Goal: Find specific page/section: Find specific page/section

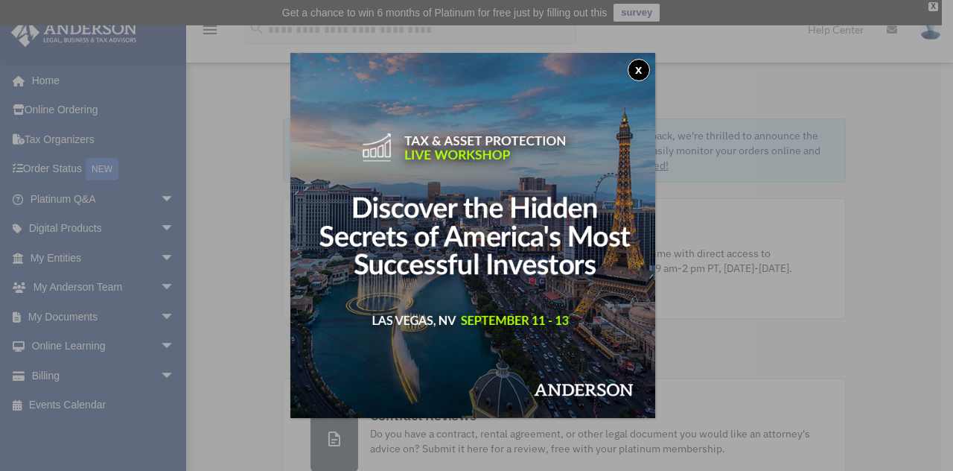
click at [635, 67] on button "x" at bounding box center [639, 70] width 22 height 22
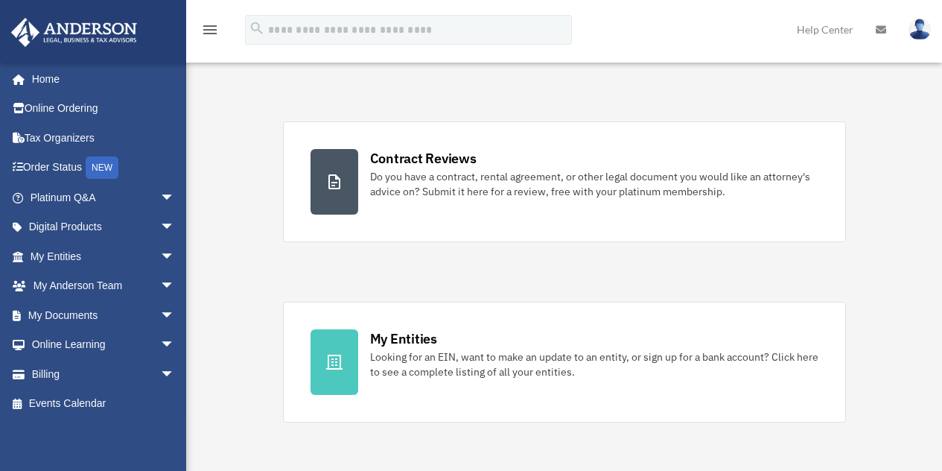
scroll to position [259, 0]
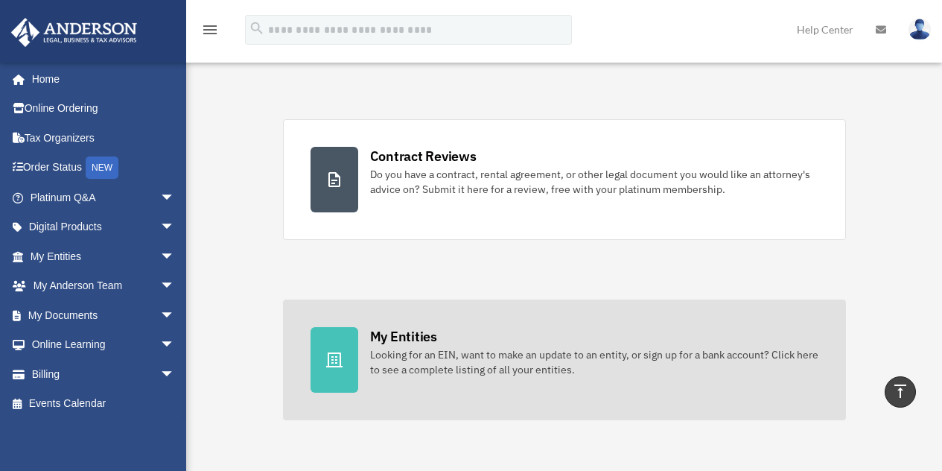
click at [408, 343] on div "My Entities" at bounding box center [403, 336] width 67 height 19
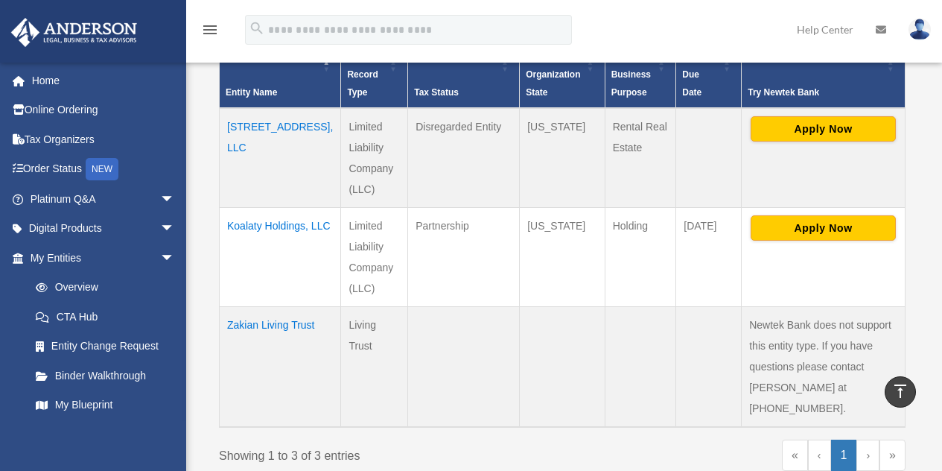
scroll to position [390, 0]
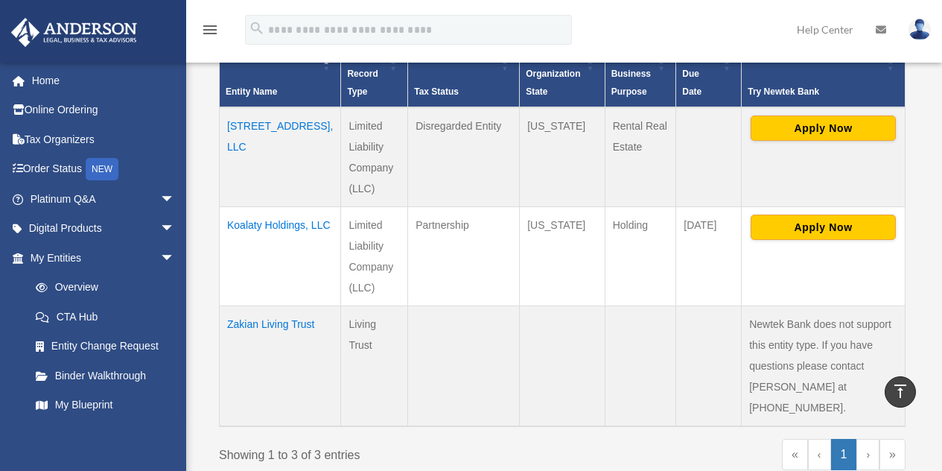
click at [257, 324] on td "Zakian Living Trust" at bounding box center [280, 365] width 121 height 121
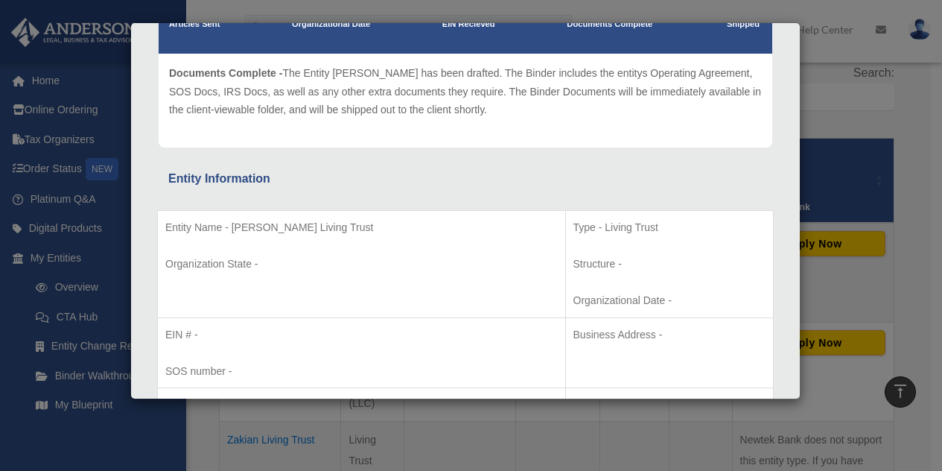
scroll to position [0, 0]
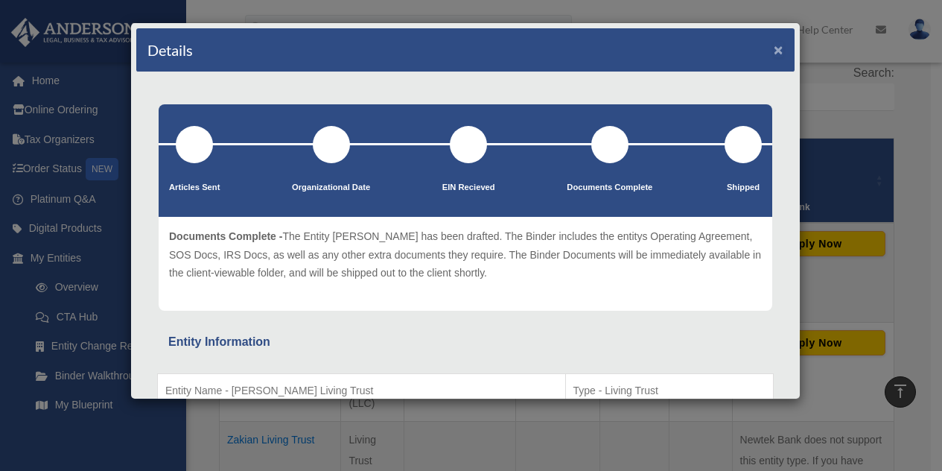
click at [774, 51] on button "×" at bounding box center [779, 50] width 10 height 16
